Goal: Communication & Community: Answer question/provide support

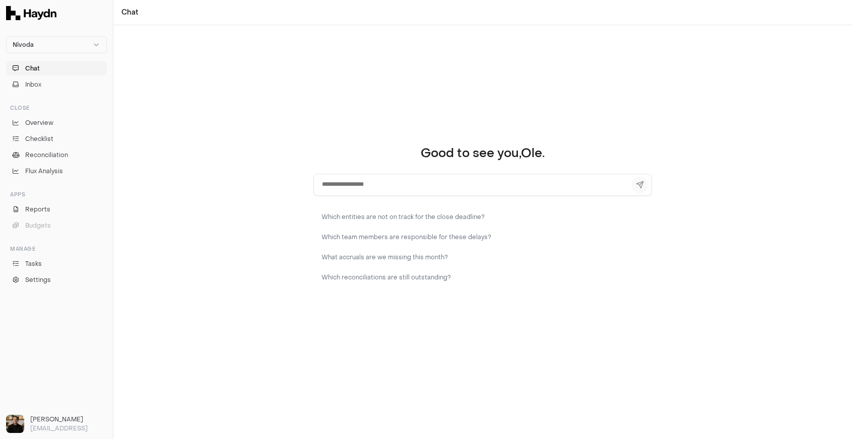
click at [309, 123] on div "Good to see you, [PERSON_NAME] . Which entities are not on track for the close …" at bounding box center [482, 232] width 738 height 414
click at [51, 81] on button "Inbox" at bounding box center [56, 85] width 101 height 14
click at [41, 70] on button "Chat" at bounding box center [56, 68] width 101 height 14
click at [42, 124] on span "Overview" at bounding box center [39, 122] width 28 height 9
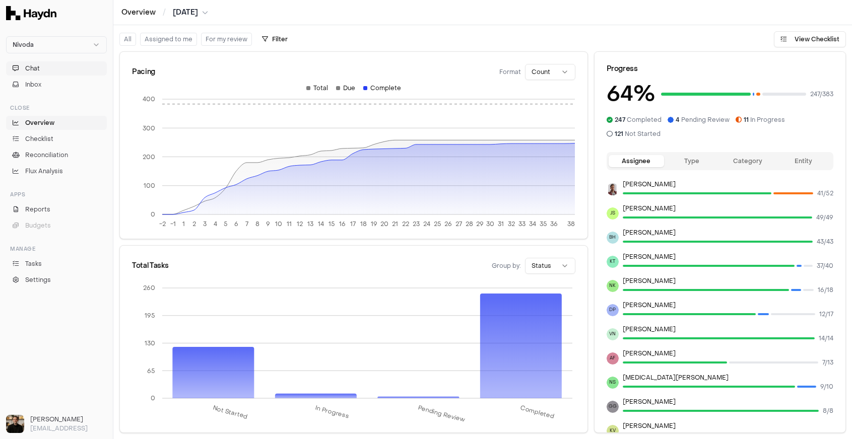
click at [31, 65] on span "Chat" at bounding box center [32, 68] width 15 height 9
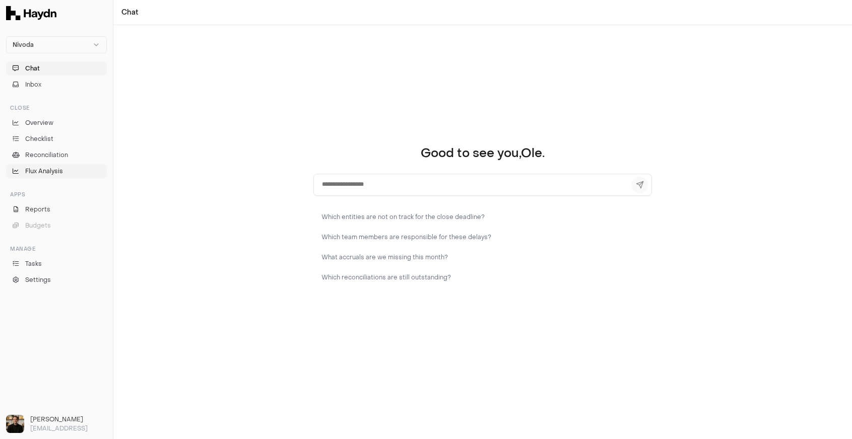
click at [51, 167] on span "Flux Analysis" at bounding box center [44, 171] width 38 height 9
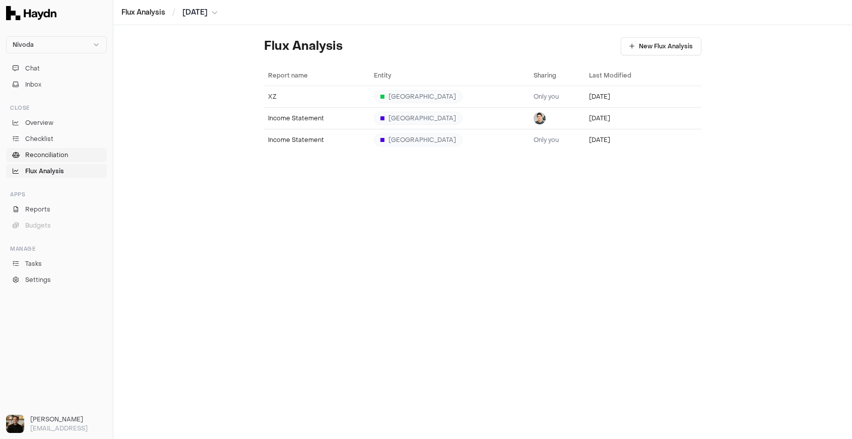
click at [53, 155] on span "Reconciliation" at bounding box center [46, 155] width 43 height 9
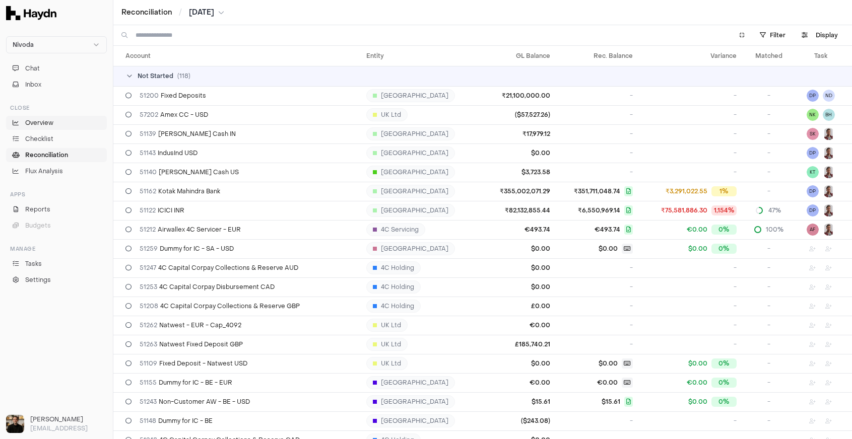
click at [57, 128] on link "Overview" at bounding box center [56, 123] width 101 height 14
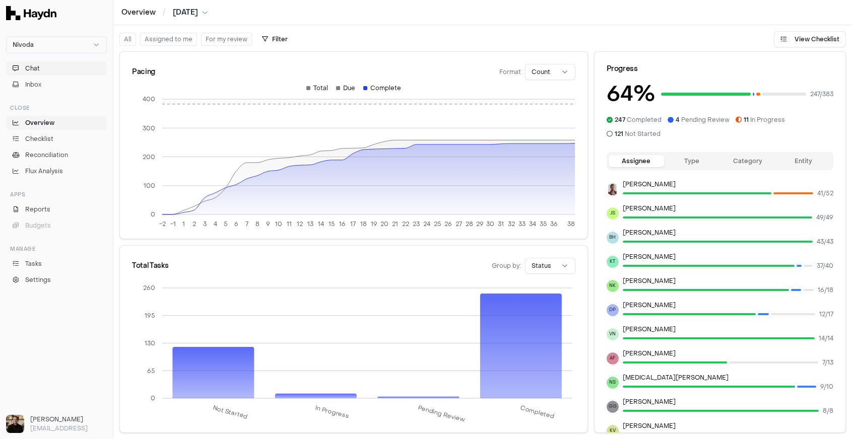
click at [50, 72] on button "Chat" at bounding box center [56, 68] width 101 height 14
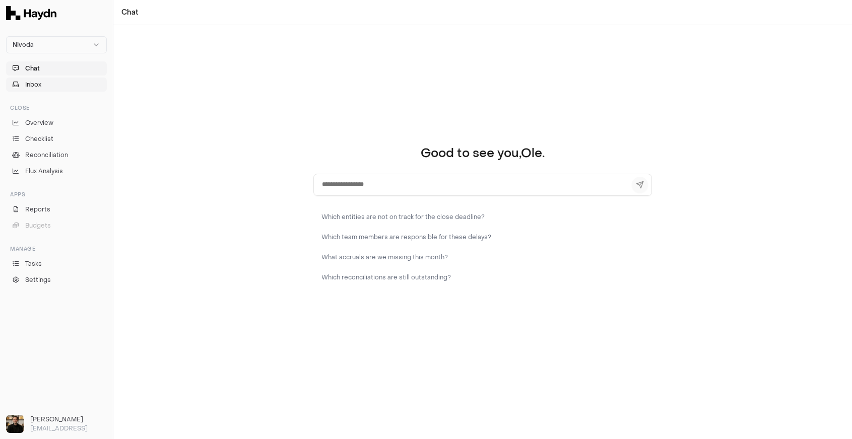
click at [47, 84] on button "Inbox" at bounding box center [56, 85] width 101 height 14
click at [42, 125] on span "Overview" at bounding box center [39, 122] width 28 height 9
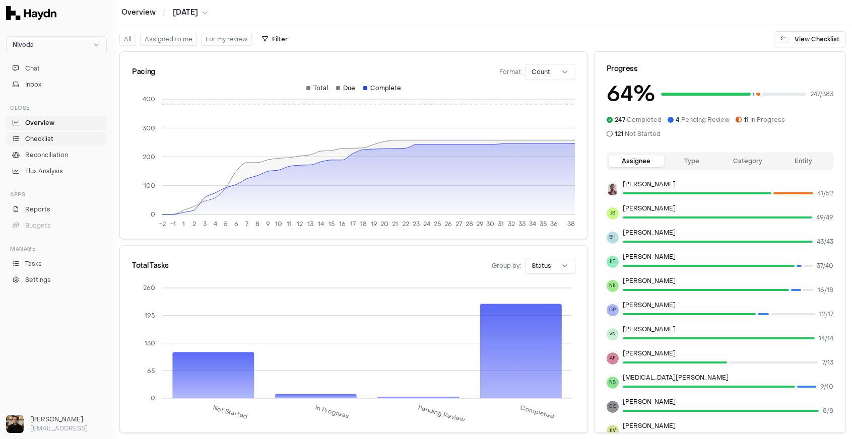
click at [39, 139] on span "Checklist" at bounding box center [39, 138] width 28 height 9
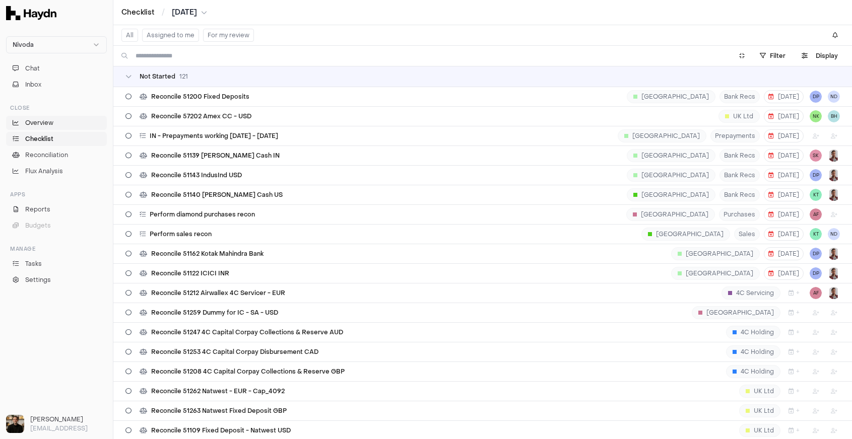
click at [35, 124] on span "Overview" at bounding box center [39, 122] width 28 height 9
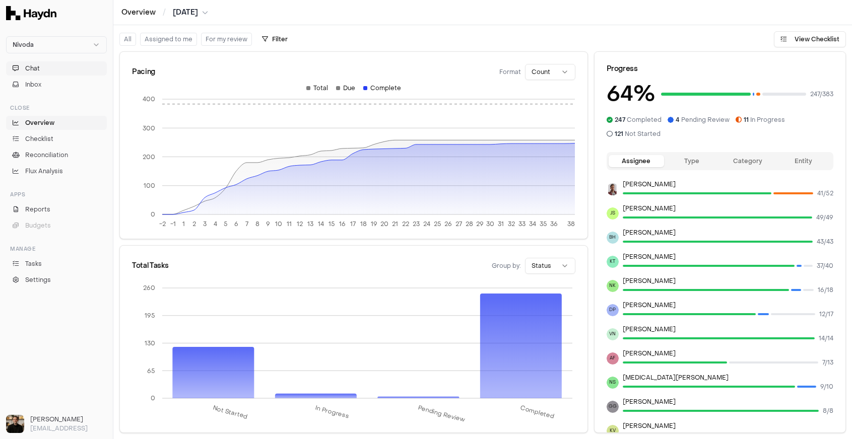
click at [42, 68] on button "Chat" at bounding box center [56, 68] width 101 height 14
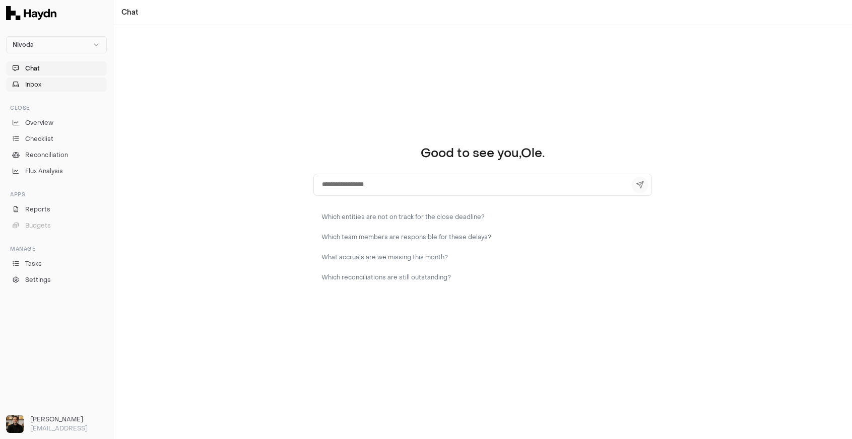
click at [43, 82] on button "Inbox" at bounding box center [56, 85] width 101 height 14
click at [49, 126] on span "Overview" at bounding box center [39, 122] width 28 height 9
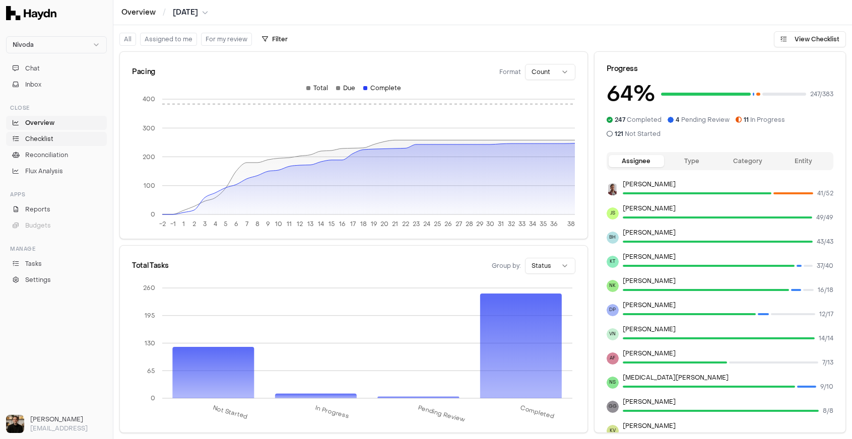
click at [52, 138] on span "Checklist" at bounding box center [39, 138] width 28 height 9
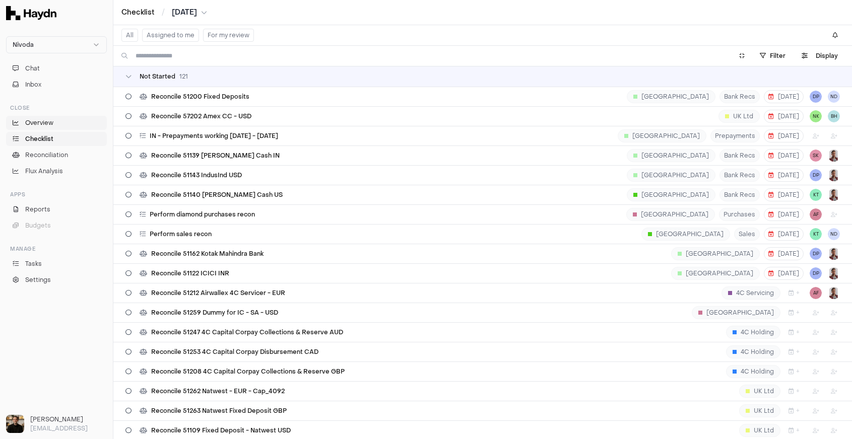
click at [53, 122] on link "Overview" at bounding box center [56, 123] width 101 height 14
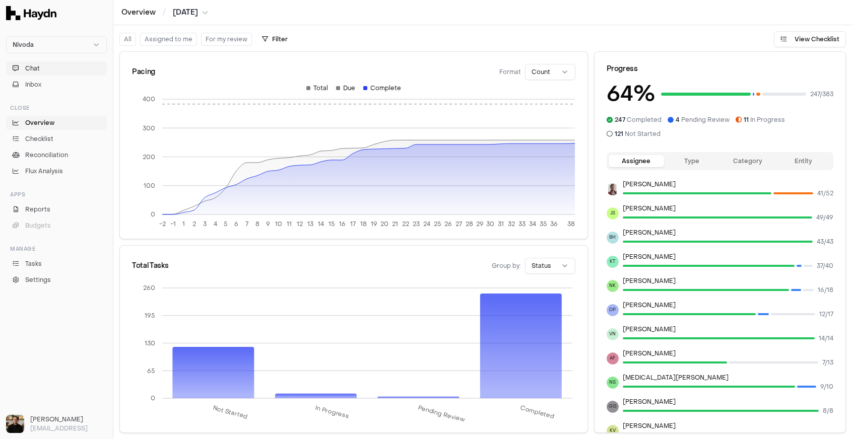
click at [38, 67] on span "Chat" at bounding box center [32, 68] width 15 height 9
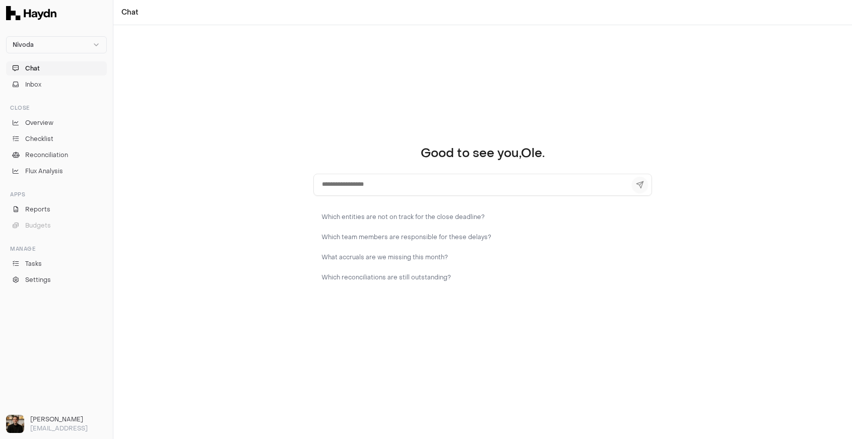
click at [386, 188] on textarea at bounding box center [482, 185] width 338 height 22
click at [260, 223] on div "Good to see you, [PERSON_NAME] . Which entities are not on track for the close …" at bounding box center [482, 232] width 738 height 414
click at [379, 187] on textarea at bounding box center [482, 185] width 338 height 22
type textarea "***"
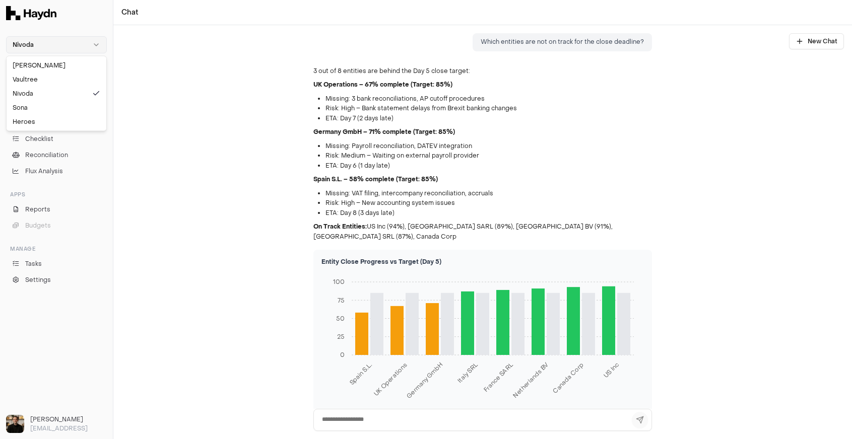
click at [93, 48] on html "Nivoda Chat Inbox Close Overview Checklist Reconciliation Flux Analysis Apps Re…" at bounding box center [426, 219] width 852 height 439
click at [50, 67] on div "[PERSON_NAME]" at bounding box center [57, 65] width 96 height 14
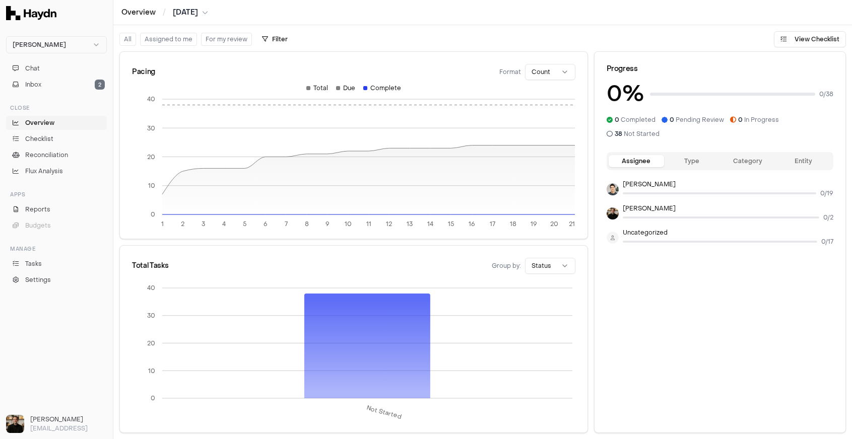
click at [50, 67] on button "Chat" at bounding box center [56, 68] width 101 height 14
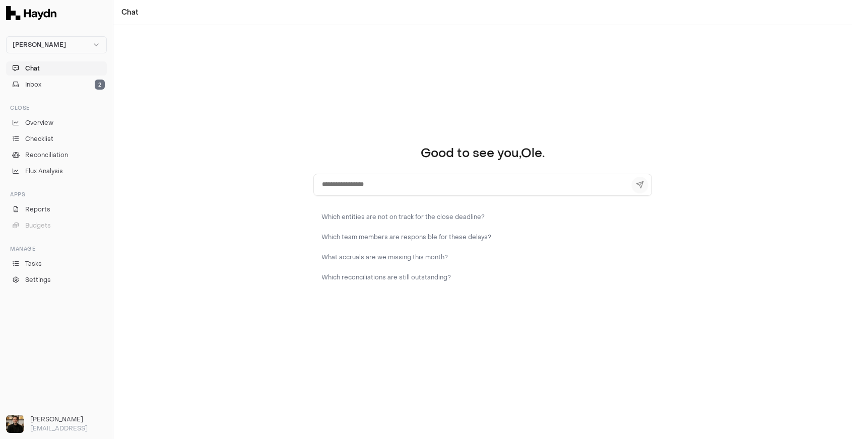
click at [252, 98] on div "Good to see you, [PERSON_NAME] . Which entities are not on track for the close …" at bounding box center [482, 232] width 738 height 414
click at [69, 116] on link "Overview" at bounding box center [56, 123] width 101 height 14
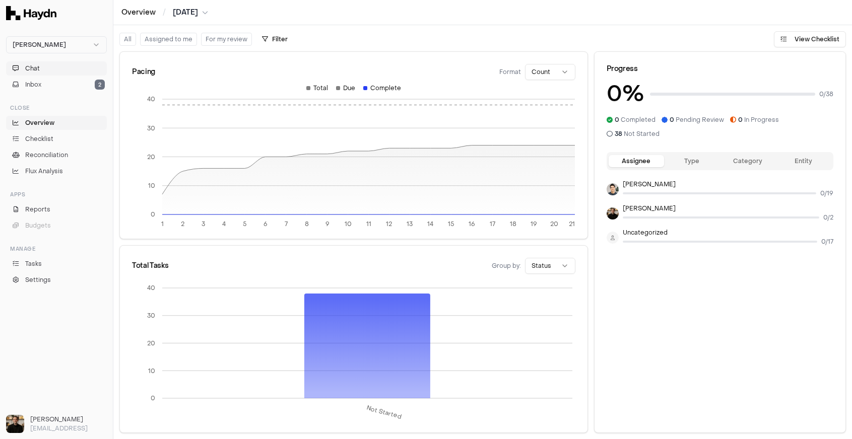
click at [43, 69] on button "Chat" at bounding box center [56, 68] width 101 height 14
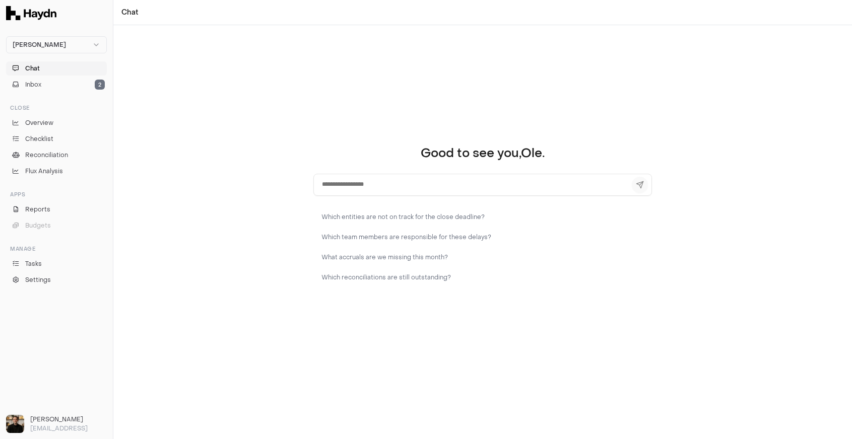
click at [390, 190] on textarea at bounding box center [482, 185] width 338 height 22
click at [325, 185] on textarea at bounding box center [482, 185] width 338 height 22
type textarea "**********"
click at [640, 187] on button at bounding box center [639, 185] width 16 height 16
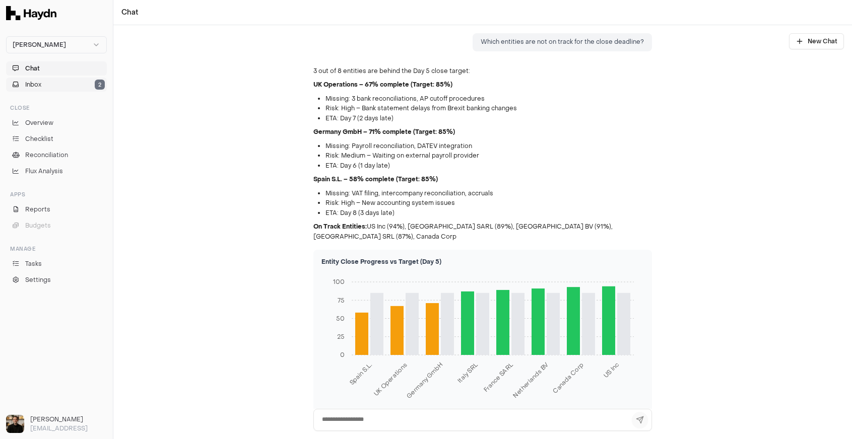
click at [53, 84] on button "Inbox 2" at bounding box center [56, 85] width 101 height 14
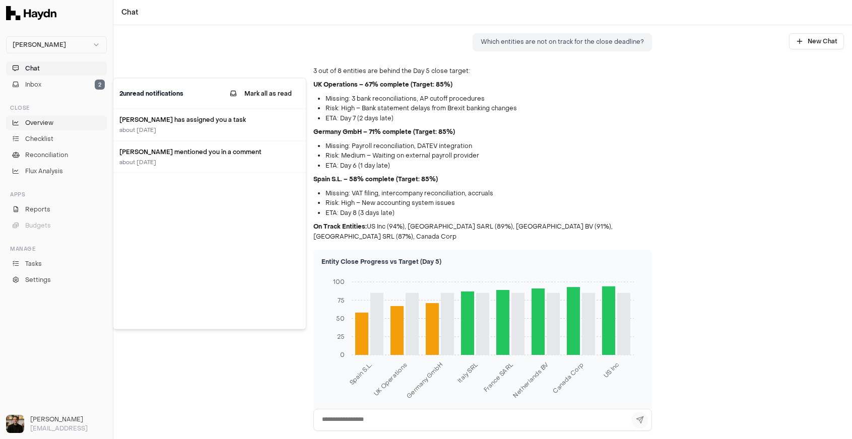
click at [35, 120] on span "Overview" at bounding box center [39, 122] width 28 height 9
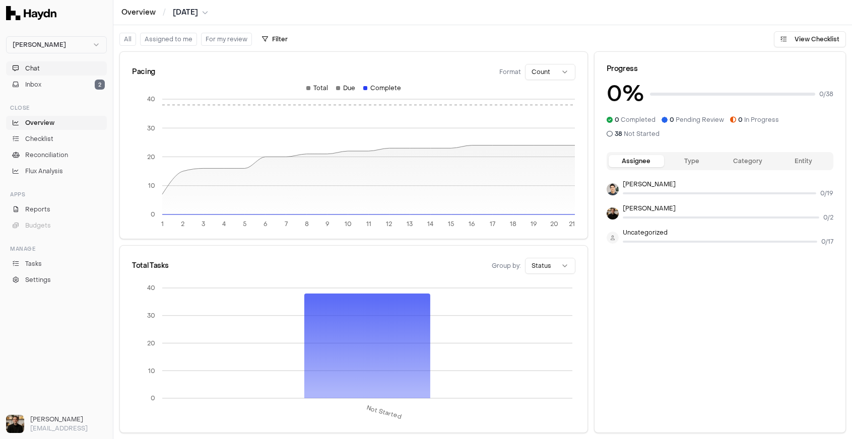
click at [48, 66] on button "Chat" at bounding box center [56, 68] width 101 height 14
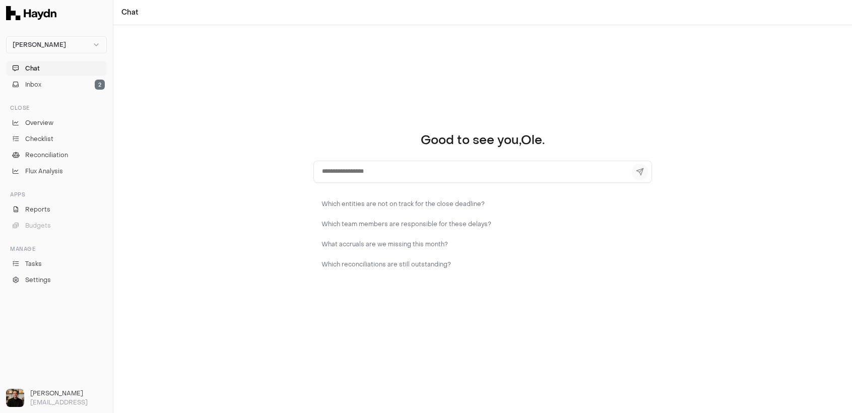
click at [365, 169] on textarea at bounding box center [482, 172] width 338 height 22
type textarea "**********"
click at [643, 173] on button at bounding box center [639, 172] width 16 height 16
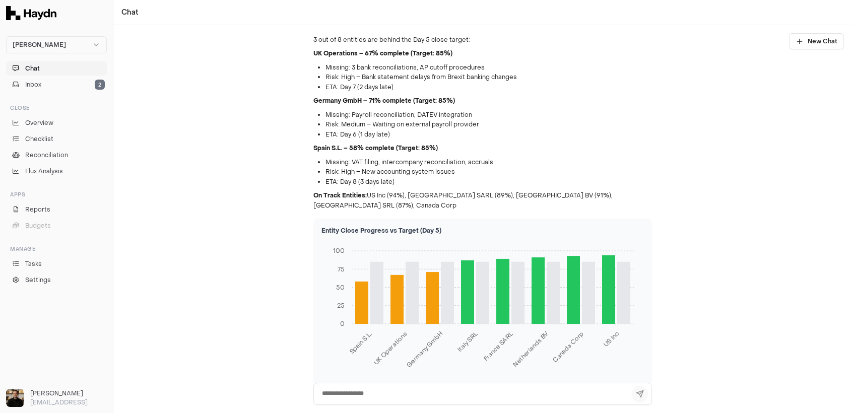
scroll to position [32, 0]
click at [360, 396] on textarea at bounding box center [482, 394] width 338 height 22
type textarea "**********"
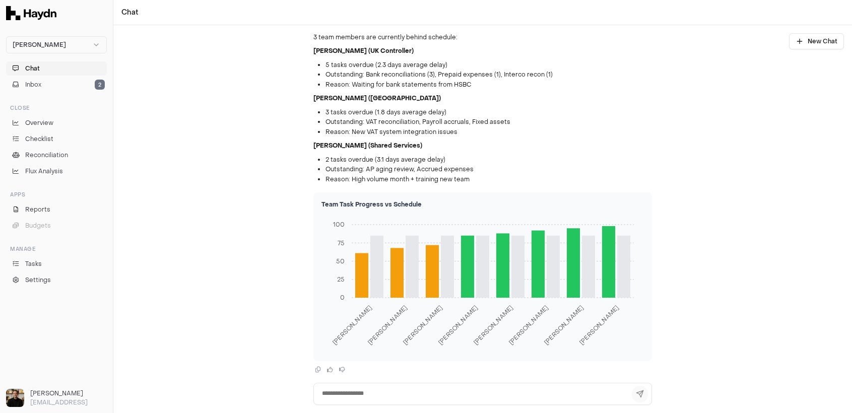
scroll to position [435, 0]
click at [378, 392] on textarea at bounding box center [482, 394] width 338 height 22
type textarea "**********"
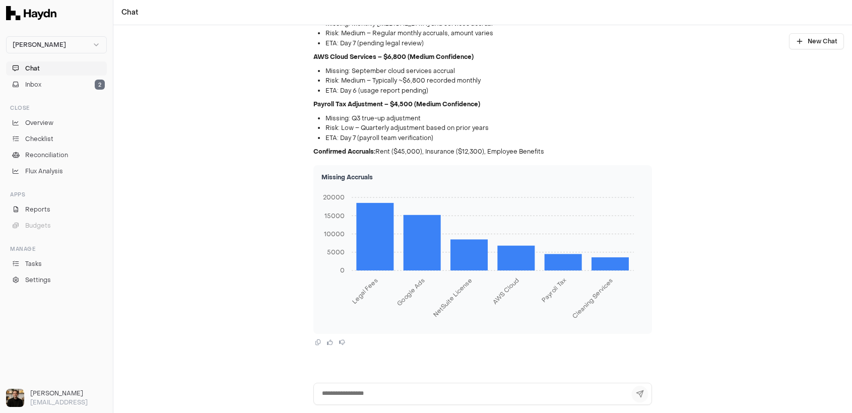
scroll to position [995, 0]
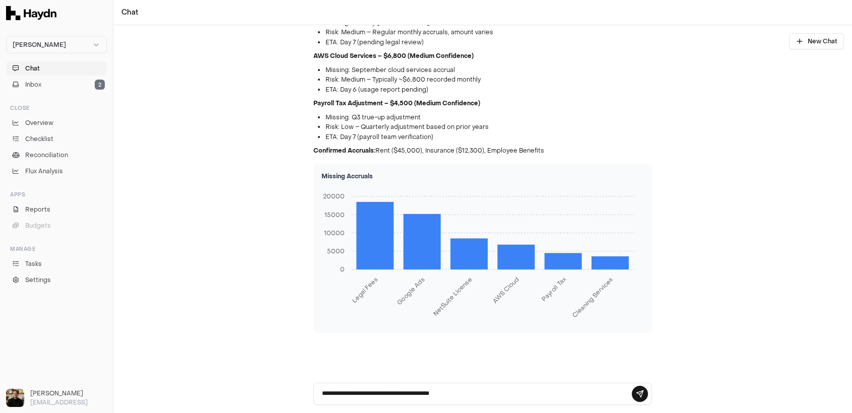
type textarea "**********"
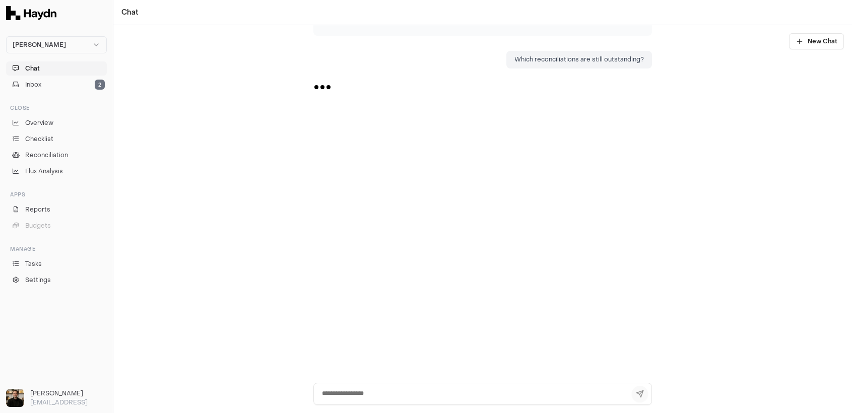
scroll to position [1295, 0]
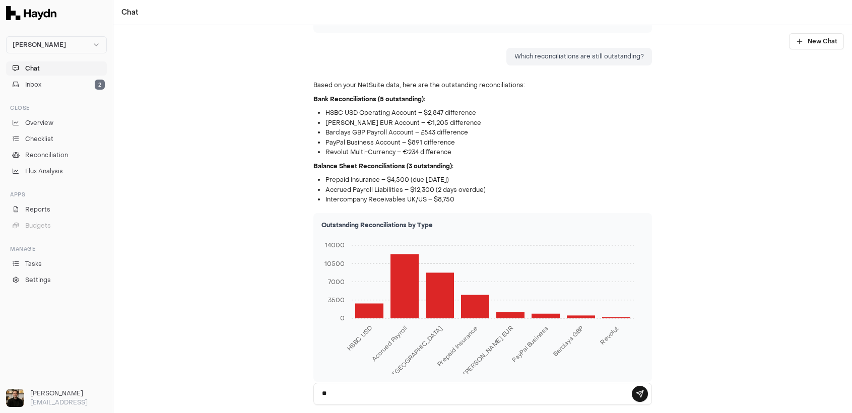
type textarea "*"
